Goal: Task Accomplishment & Management: Manage account settings

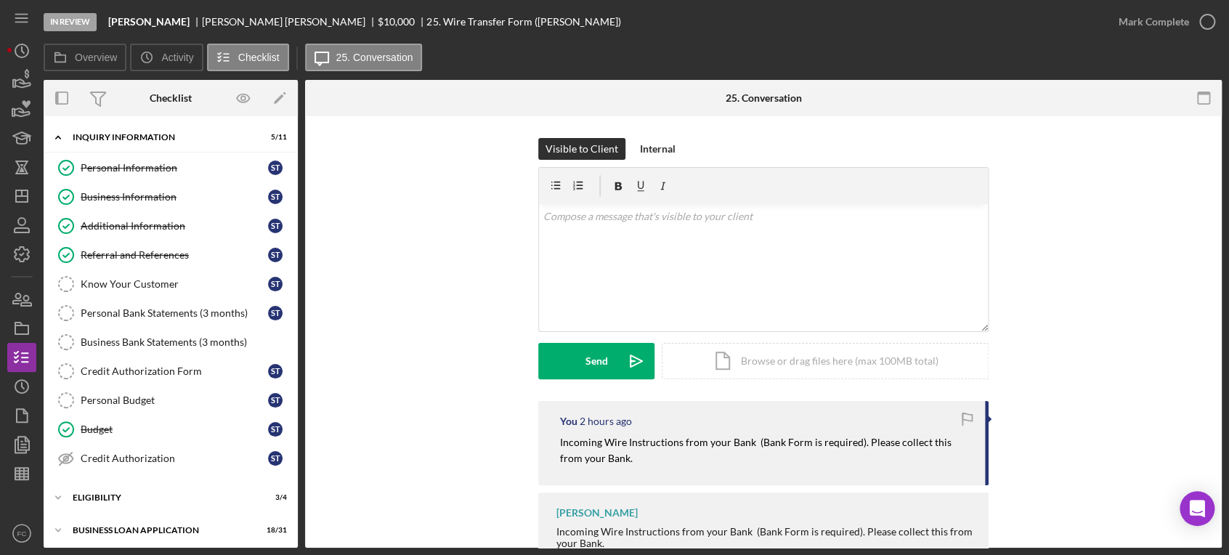
scroll to position [48, 0]
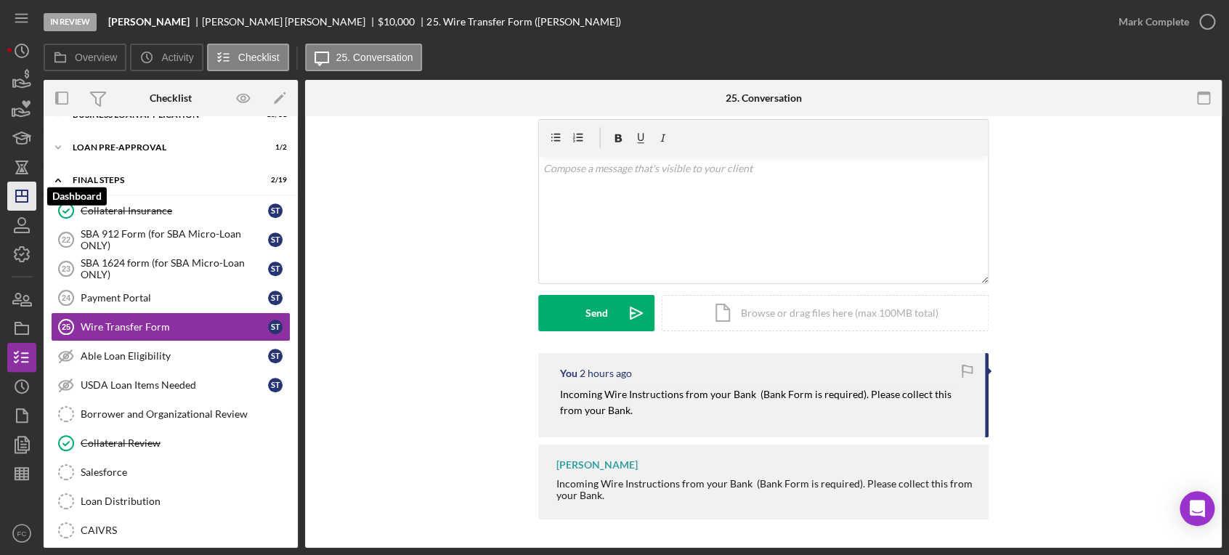
click at [26, 186] on icon "Icon/Dashboard" at bounding box center [22, 196] width 36 height 36
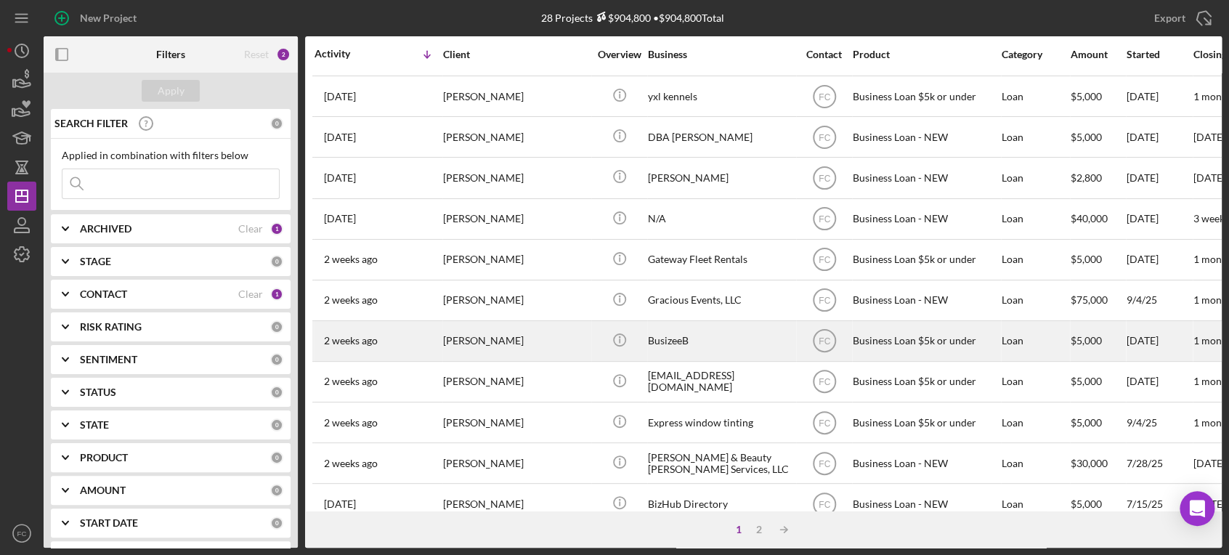
scroll to position [403, 0]
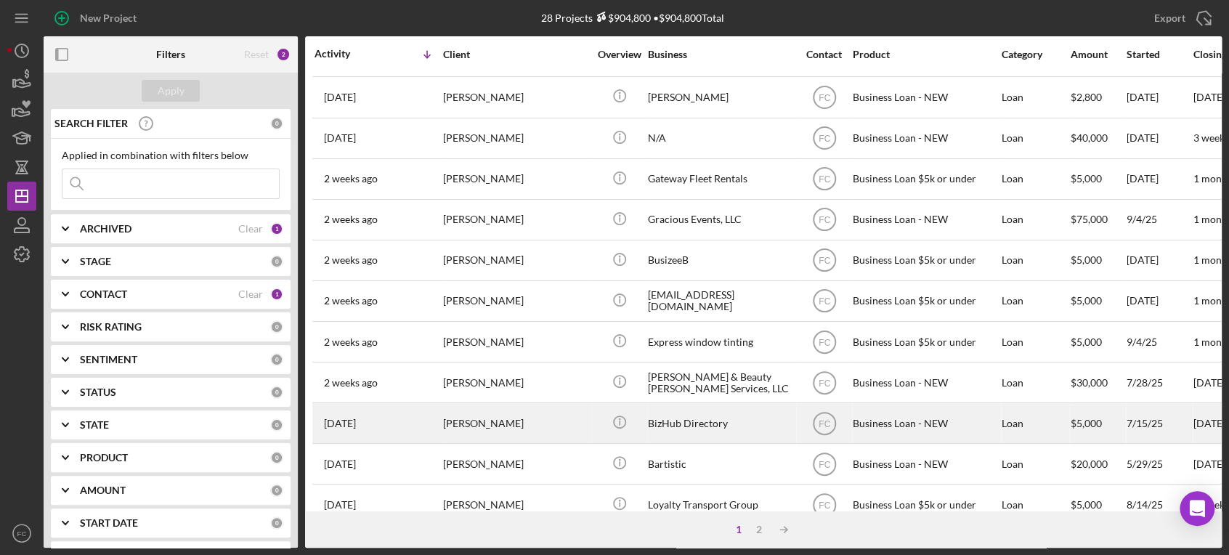
click at [428, 408] on div "[DATE] [PERSON_NAME]" at bounding box center [377, 423] width 127 height 38
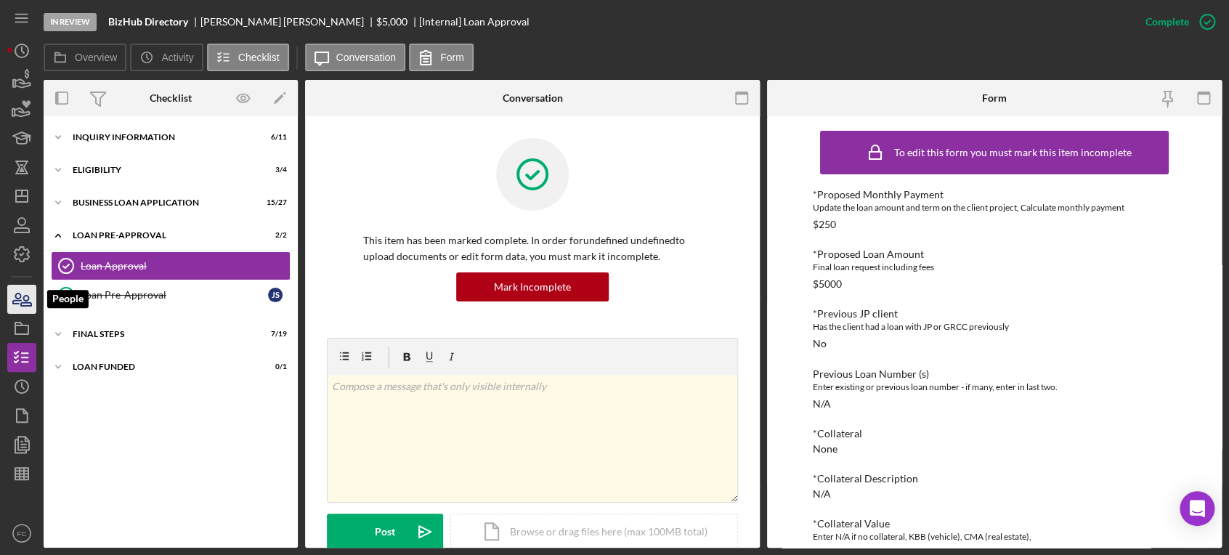
click at [22, 304] on icon "button" at bounding box center [22, 299] width 36 height 36
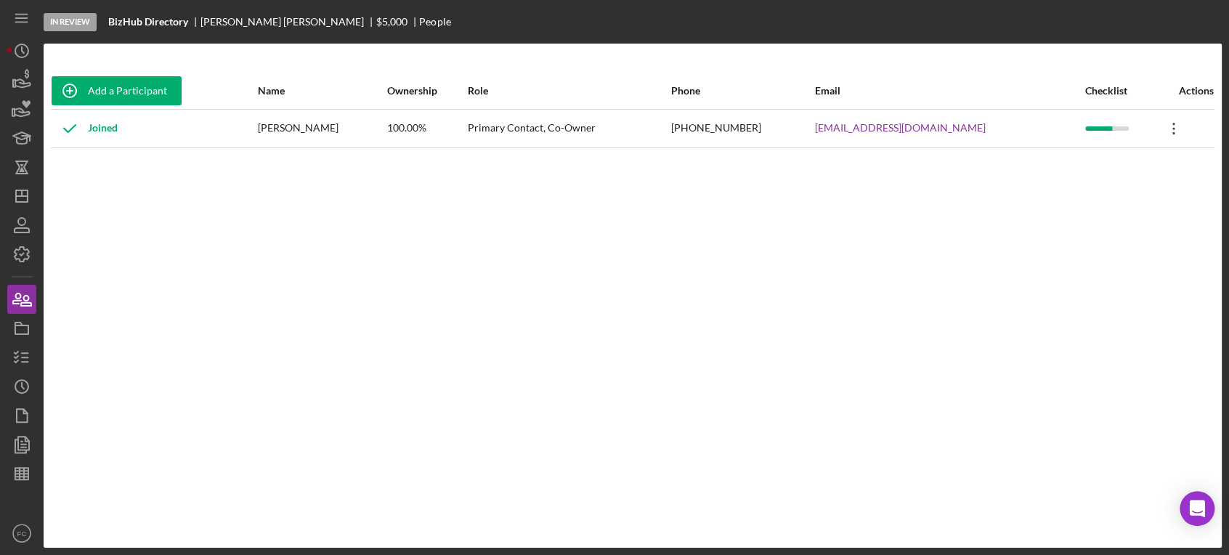
click at [1168, 128] on icon "Icon/Overflow" at bounding box center [1173, 128] width 36 height 36
click at [1052, 165] on div "Icon/Edit Edit" at bounding box center [1102, 166] width 160 height 30
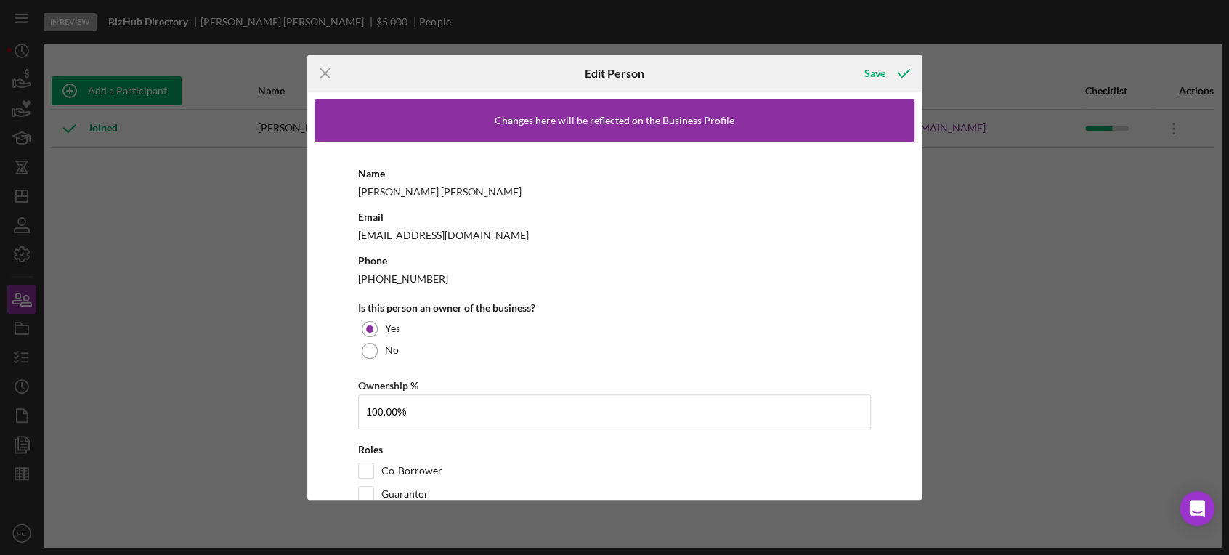
click at [497, 236] on div "[EMAIL_ADDRESS][DOMAIN_NAME]" at bounding box center [614, 235] width 513 height 18
click at [447, 232] on div "[EMAIL_ADDRESS][DOMAIN_NAME]" at bounding box center [614, 235] width 513 height 18
click at [496, 234] on div "[EMAIL_ADDRESS][DOMAIN_NAME]" at bounding box center [614, 235] width 513 height 18
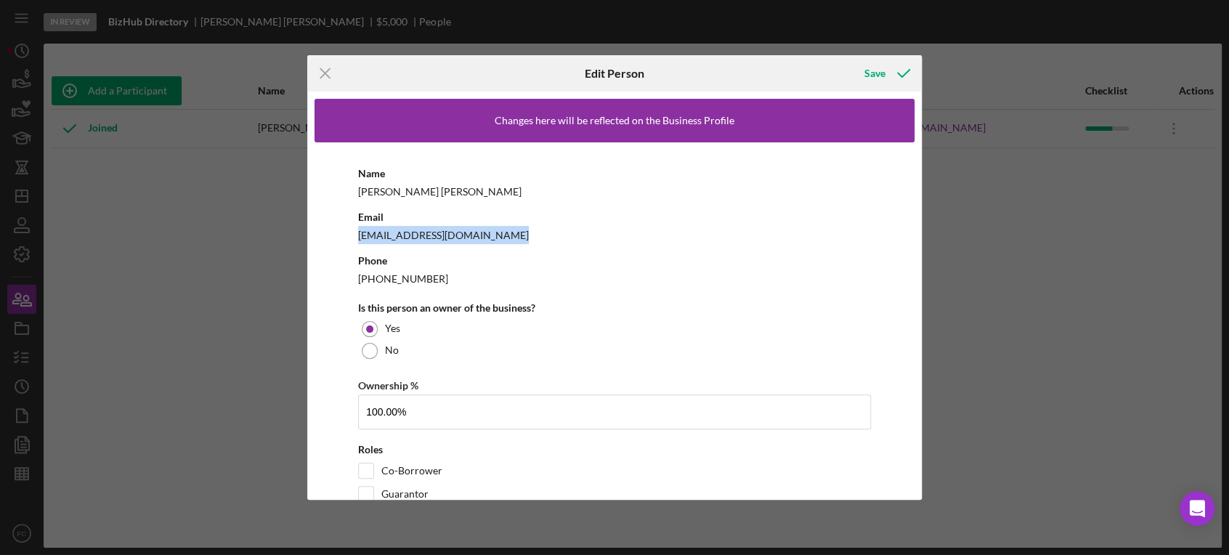
click at [497, 234] on div "[EMAIL_ADDRESS][DOMAIN_NAME]" at bounding box center [614, 235] width 513 height 18
click at [498, 234] on div "[EMAIL_ADDRESS][DOMAIN_NAME]" at bounding box center [614, 235] width 513 height 18
click at [496, 232] on div "[EMAIL_ADDRESS][DOMAIN_NAME]" at bounding box center [614, 235] width 513 height 18
click at [488, 235] on div "[EMAIL_ADDRESS][DOMAIN_NAME]" at bounding box center [614, 235] width 513 height 18
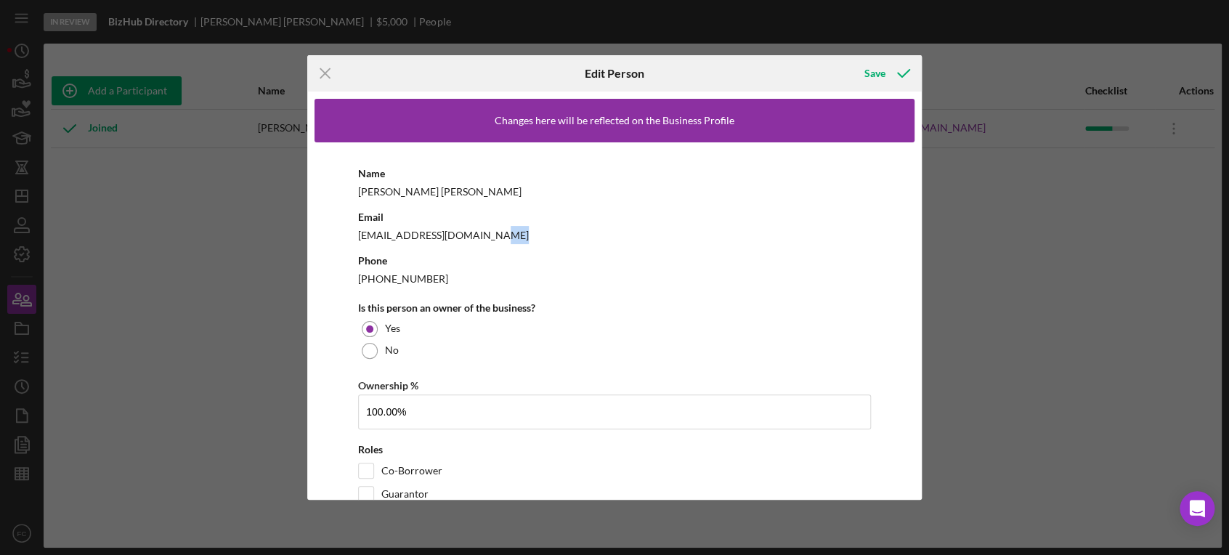
click at [488, 235] on div "[EMAIL_ADDRESS][DOMAIN_NAME]" at bounding box center [614, 235] width 513 height 18
click at [415, 222] on div "Email [EMAIL_ADDRESS][DOMAIN_NAME]" at bounding box center [614, 226] width 513 height 36
click at [867, 70] on div "Save" at bounding box center [874, 73] width 21 height 29
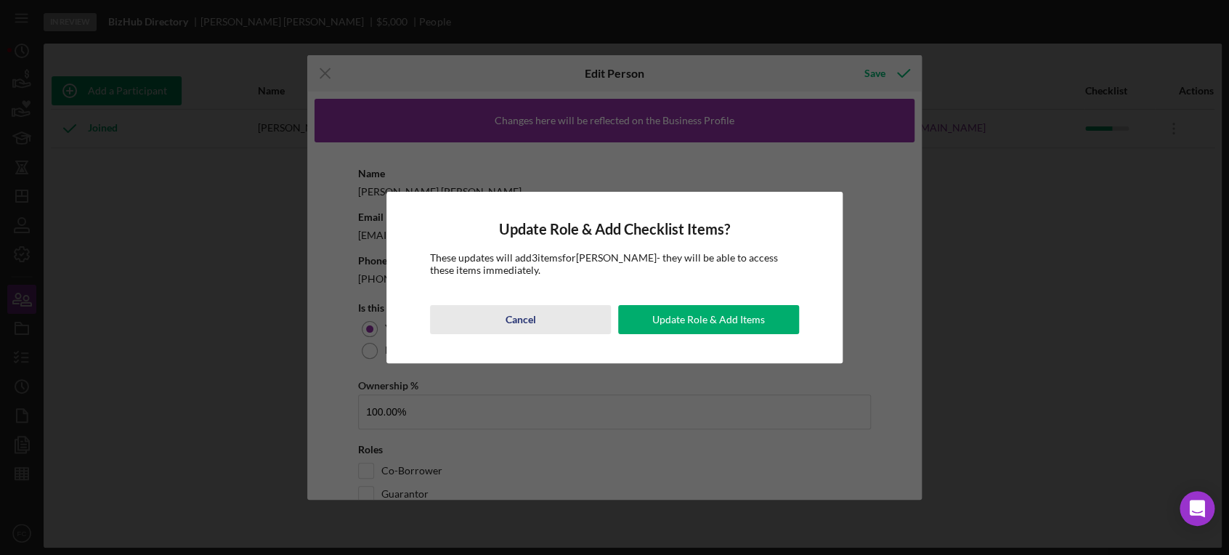
click at [523, 325] on div "Cancel" at bounding box center [520, 319] width 30 height 29
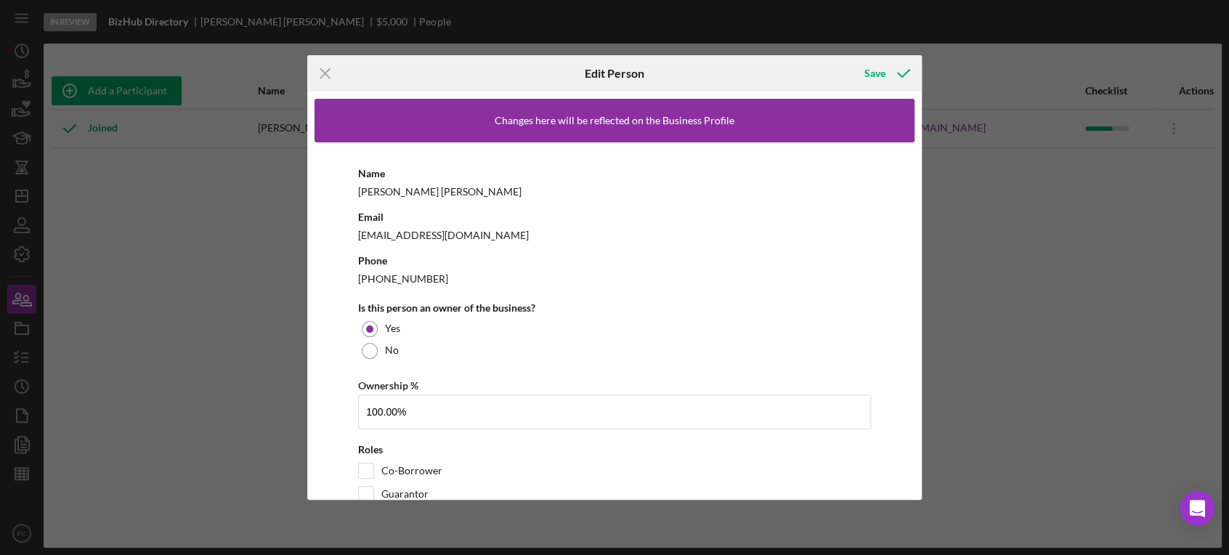
click at [402, 239] on div "[EMAIL_ADDRESS][DOMAIN_NAME]" at bounding box center [614, 235] width 513 height 18
click at [391, 237] on div "[EMAIL_ADDRESS][DOMAIN_NAME]" at bounding box center [614, 235] width 513 height 18
click at [389, 236] on div "[EMAIL_ADDRESS][DOMAIN_NAME]" at bounding box center [614, 235] width 513 height 18
click at [389, 235] on div "[EMAIL_ADDRESS][DOMAIN_NAME]" at bounding box center [614, 235] width 513 height 18
click at [467, 251] on div "Phone [PHONE_NUMBER]" at bounding box center [614, 269] width 513 height 36
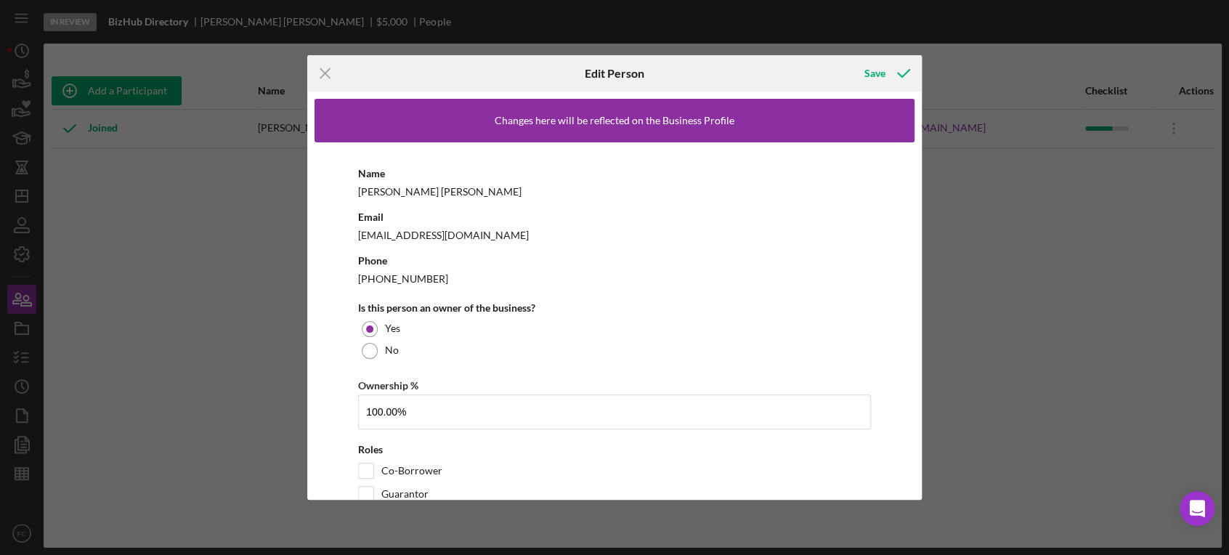
click at [400, 195] on div "[PERSON_NAME]" at bounding box center [614, 191] width 513 height 18
click at [402, 190] on div "[PERSON_NAME]" at bounding box center [614, 191] width 513 height 18
click at [383, 229] on div "[EMAIL_ADDRESS][DOMAIN_NAME]" at bounding box center [614, 235] width 513 height 18
click at [381, 231] on div "[EMAIL_ADDRESS][DOMAIN_NAME]" at bounding box center [614, 235] width 513 height 18
click at [379, 231] on div "[EMAIL_ADDRESS][DOMAIN_NAME]" at bounding box center [614, 235] width 513 height 18
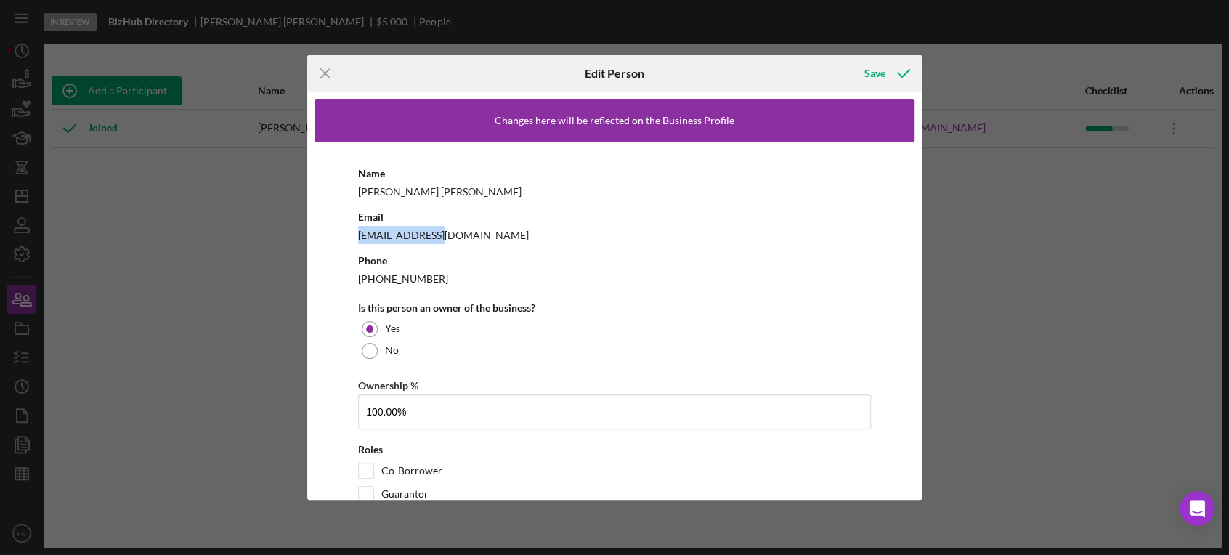
click at [378, 231] on div "[EMAIL_ADDRESS][DOMAIN_NAME]" at bounding box center [614, 235] width 513 height 18
click at [379, 231] on div "[EMAIL_ADDRESS][DOMAIN_NAME]" at bounding box center [614, 235] width 513 height 18
click at [503, 236] on div "[EMAIL_ADDRESS][DOMAIN_NAME]" at bounding box center [614, 235] width 513 height 18
click at [502, 235] on div "[EMAIL_ADDRESS][DOMAIN_NAME]" at bounding box center [614, 235] width 513 height 18
click at [489, 240] on div "[EMAIL_ADDRESS][DOMAIN_NAME]" at bounding box center [614, 235] width 513 height 18
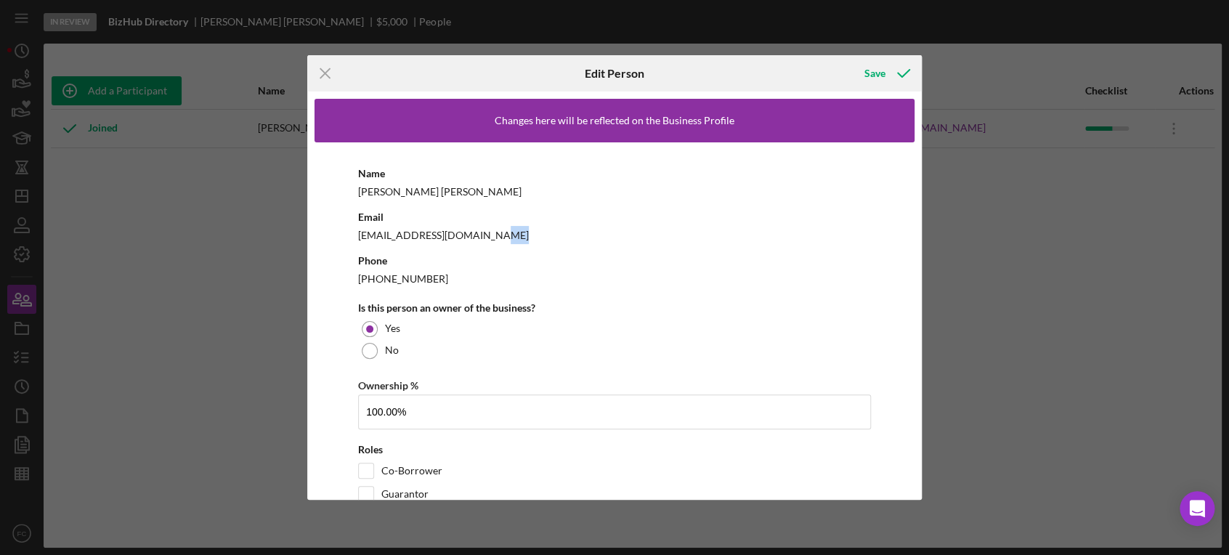
click at [488, 240] on div "[EMAIL_ADDRESS][DOMAIN_NAME]" at bounding box center [614, 235] width 513 height 18
click at [487, 237] on div "[EMAIL_ADDRESS][DOMAIN_NAME]" at bounding box center [614, 235] width 513 height 18
click at [486, 237] on div "[EMAIL_ADDRESS][DOMAIN_NAME]" at bounding box center [614, 235] width 513 height 18
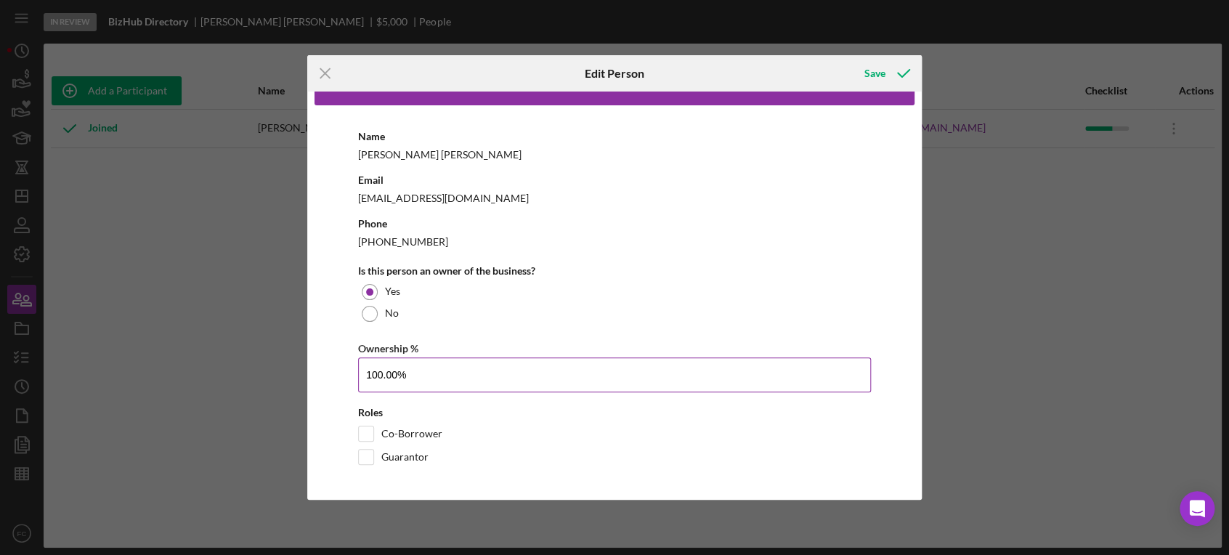
click at [424, 367] on input "100.00%" at bounding box center [614, 374] width 513 height 35
click at [324, 69] on icon "Icon/Menu Close" at bounding box center [325, 73] width 36 height 36
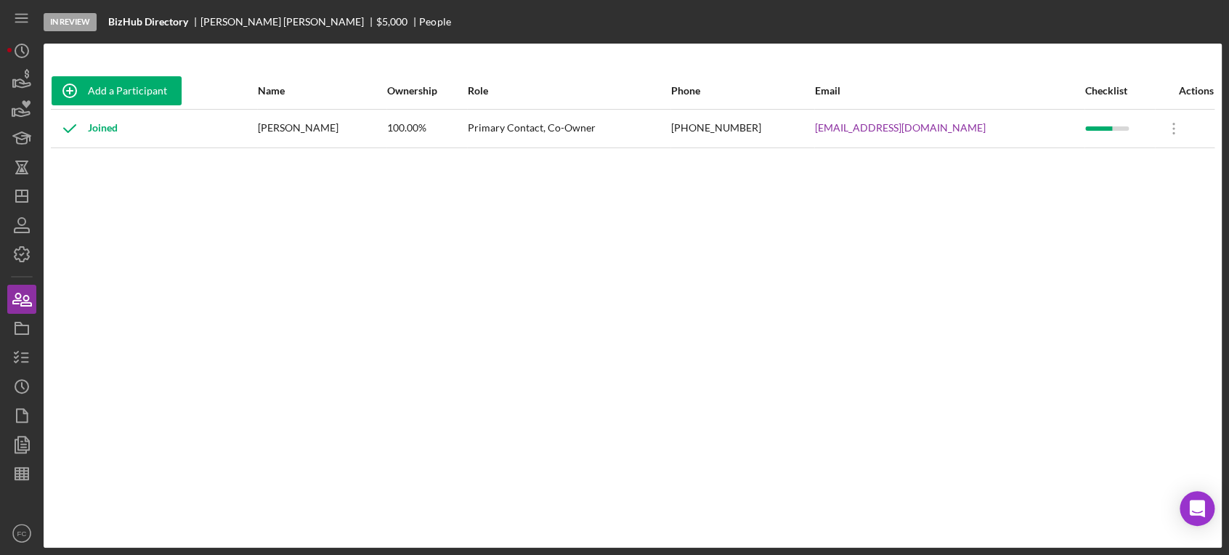
drag, startPoint x: 401, startPoint y: 45, endPoint x: 256, endPoint y: 212, distance: 221.3
click at [256, 212] on div "Add a Participant Name Ownership Role Phone Email Checklist Actions Joined [PER…" at bounding box center [633, 296] width 1178 height 446
click at [25, 196] on line "button" at bounding box center [22, 196] width 12 height 0
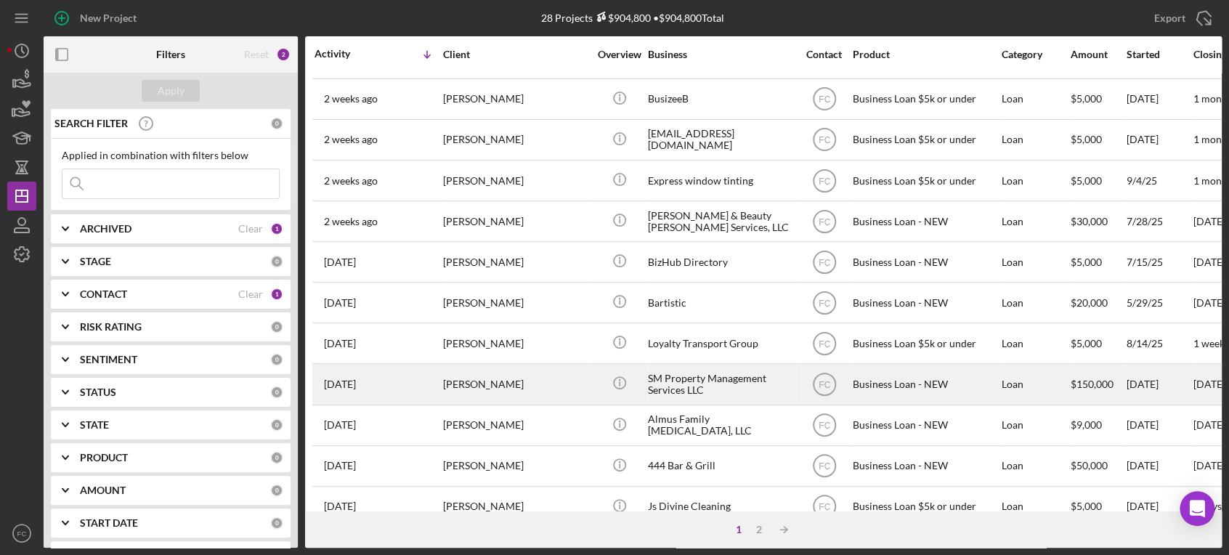
scroll to position [590, 0]
